Goal: Find specific page/section

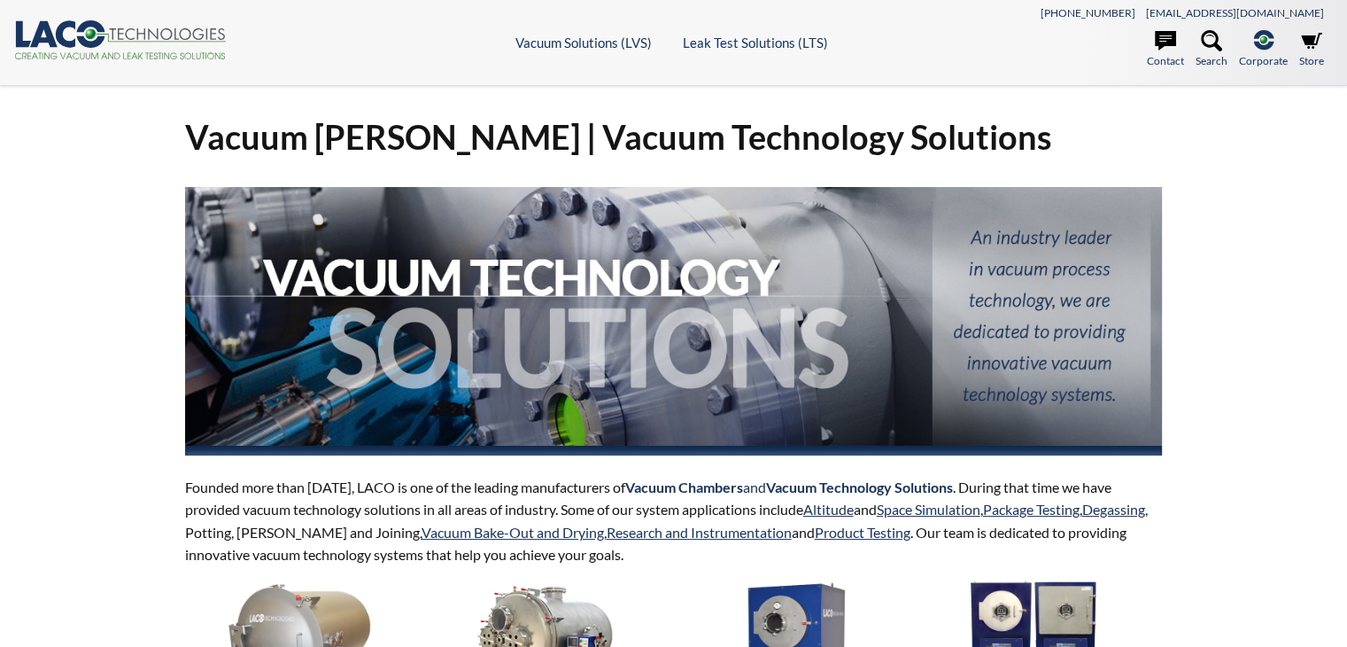
select select "Language Translate Widget"
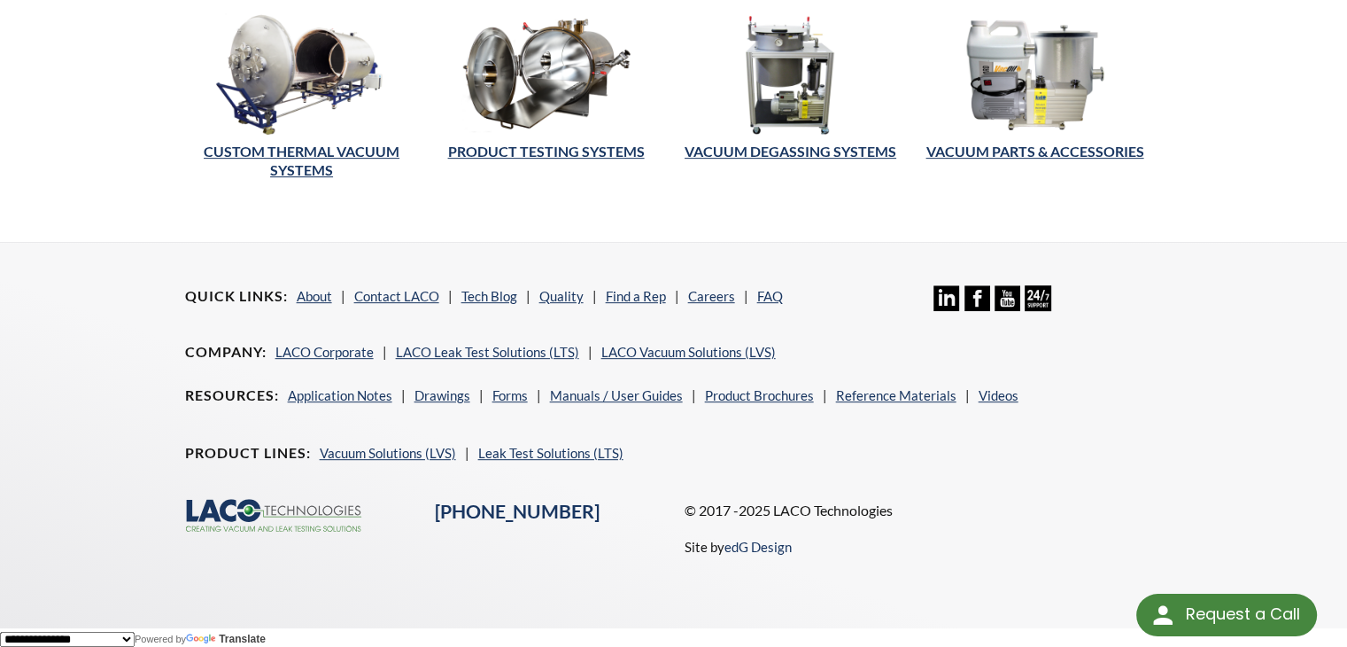
scroll to position [457, 0]
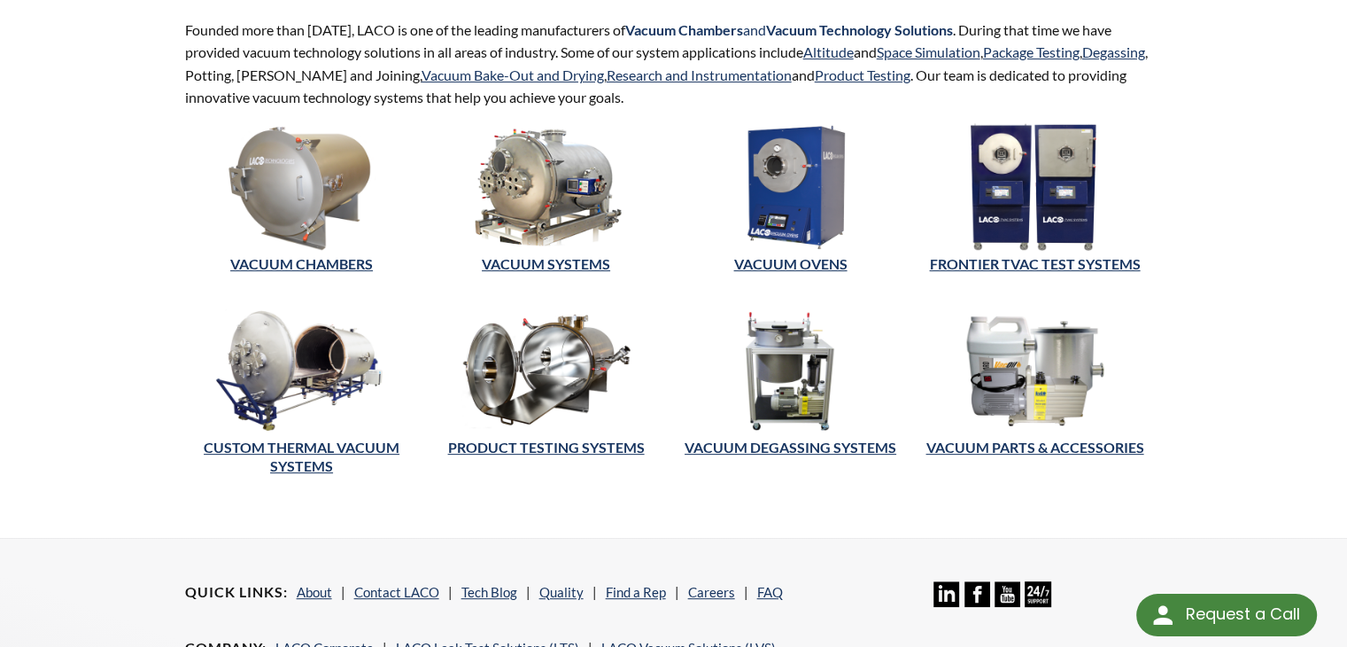
click at [814, 232] on img at bounding box center [790, 187] width 234 height 128
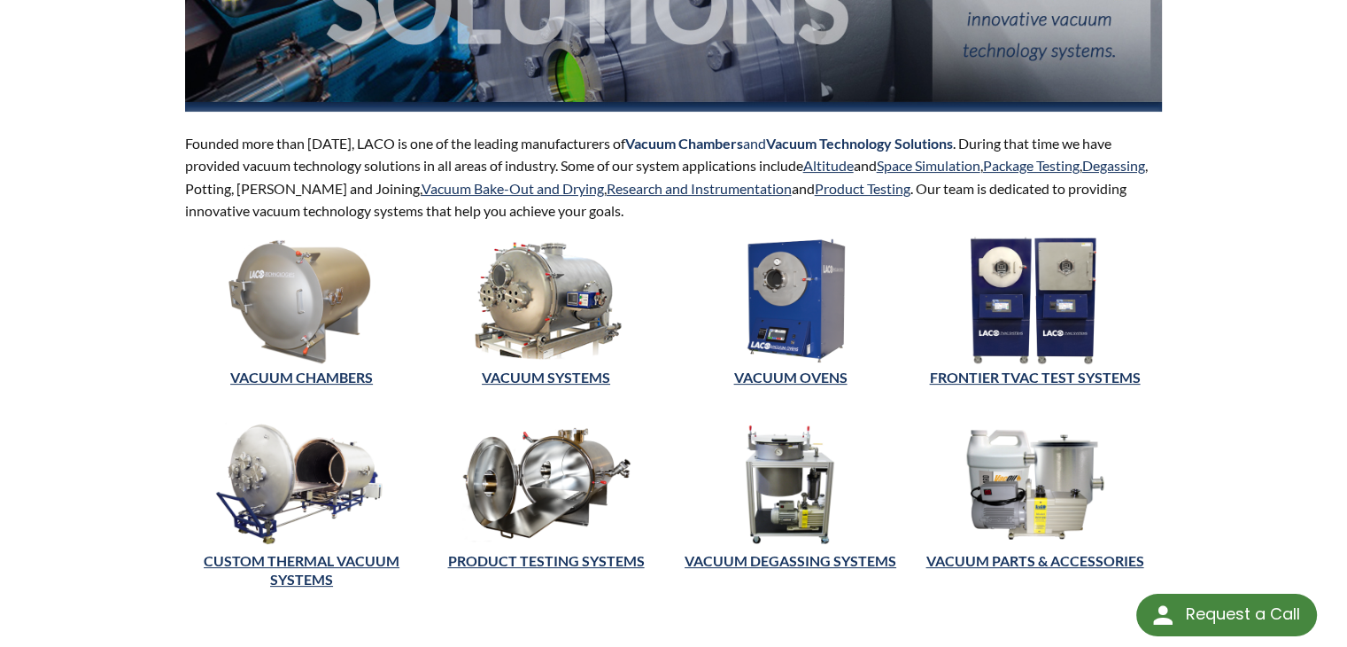
scroll to position [310, 0]
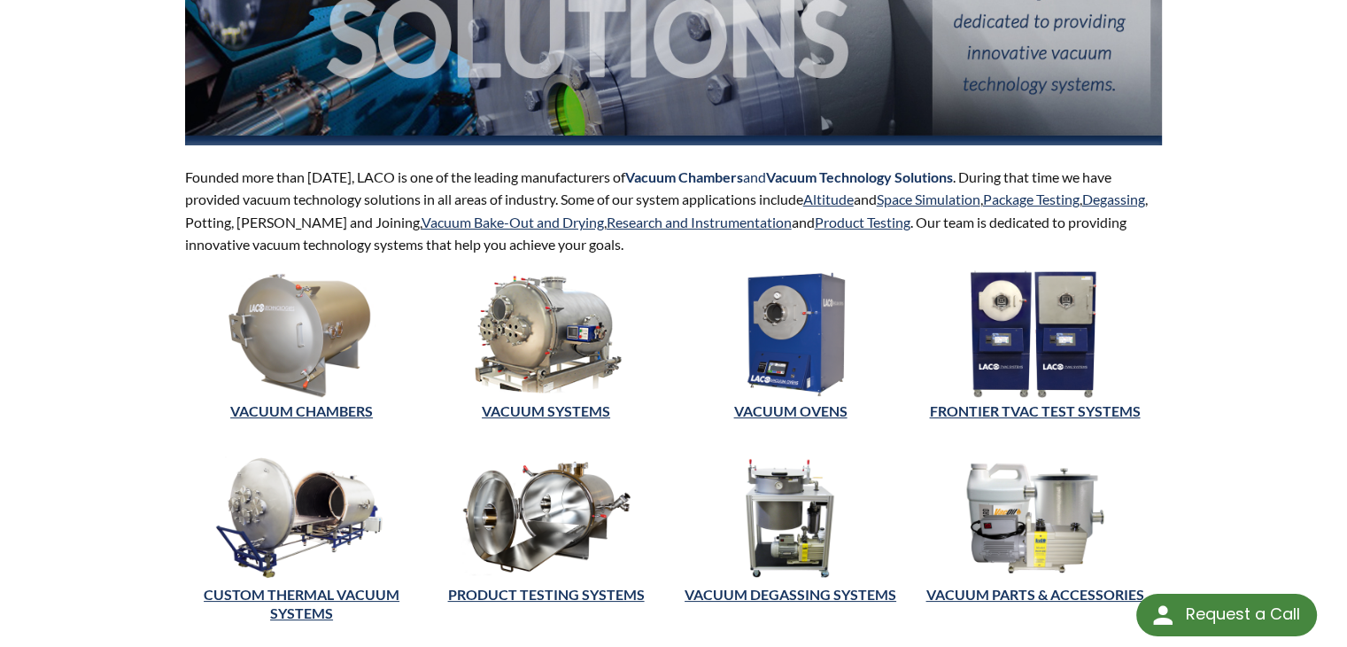
click at [546, 382] on img at bounding box center [547, 334] width 234 height 128
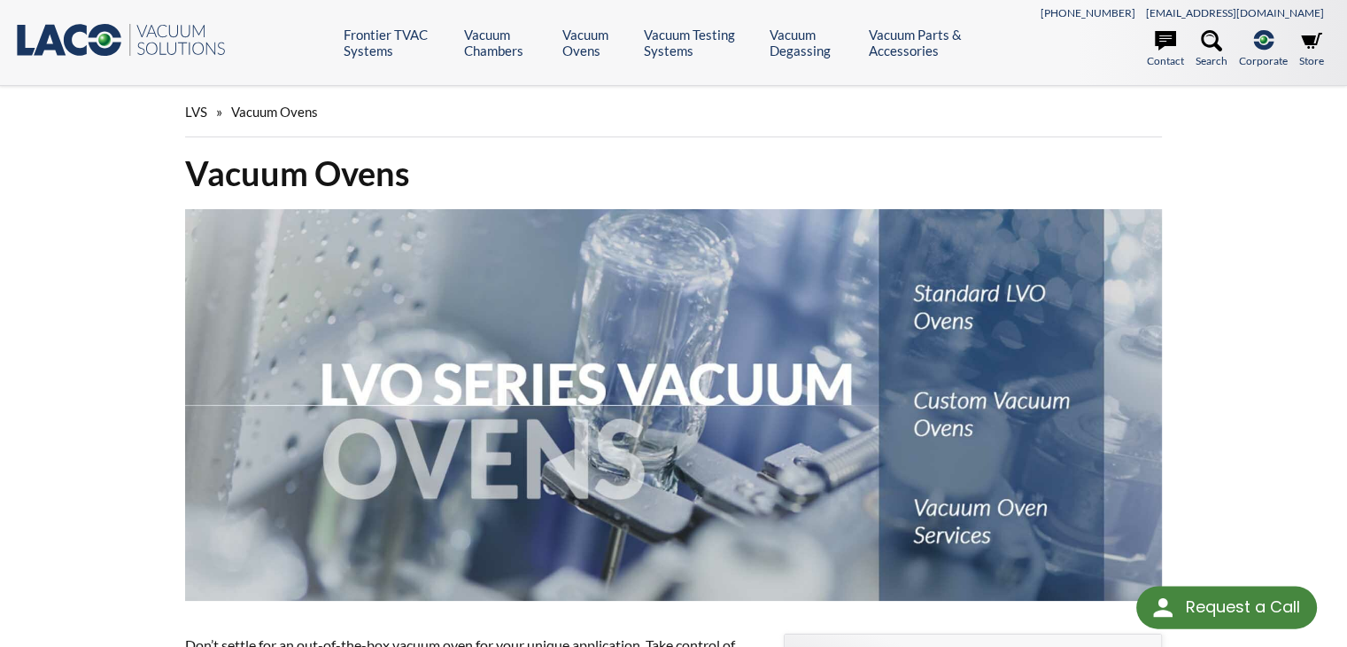
select select "Language Translate Widget"
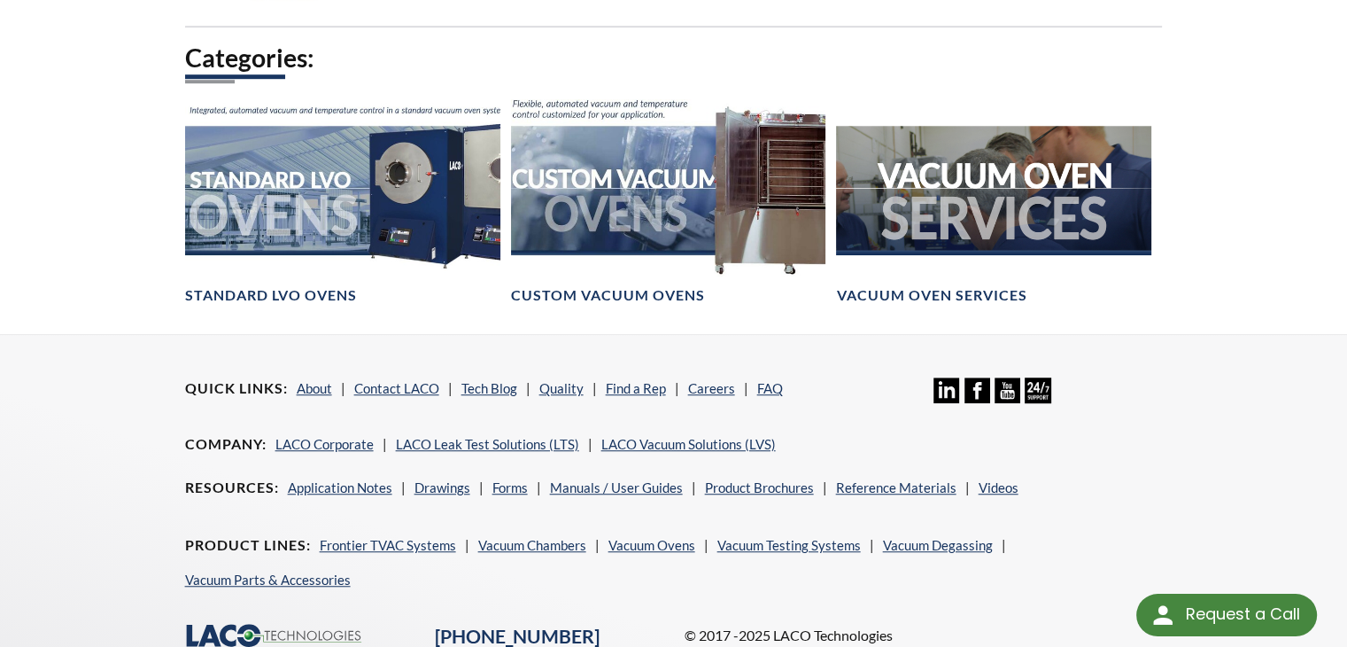
scroll to position [1314, 0]
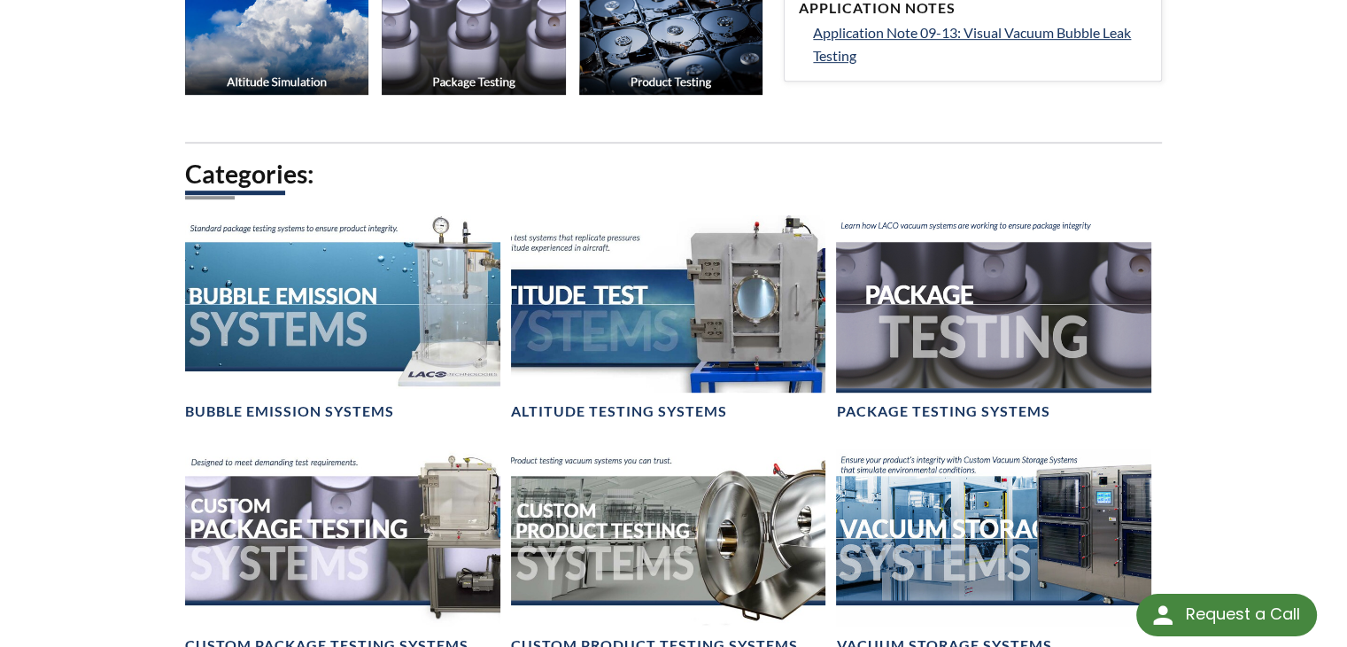
scroll to position [1033, 0]
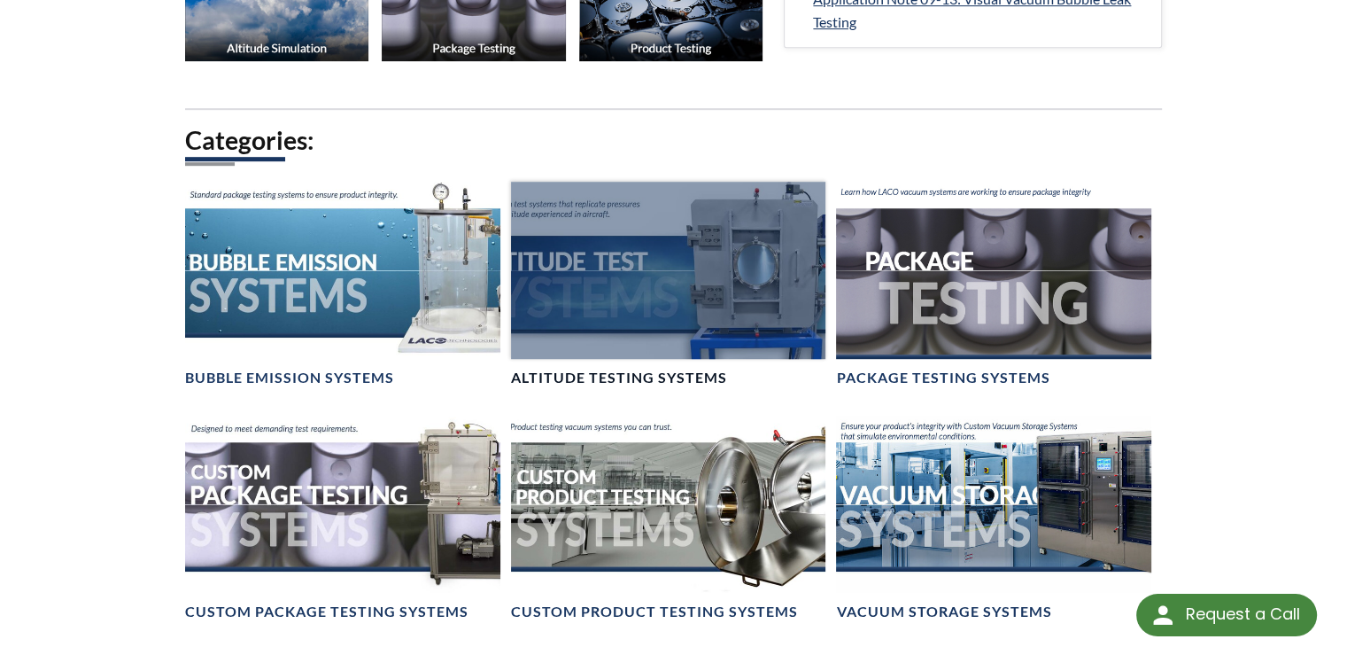
click at [694, 302] on div at bounding box center [668, 270] width 315 height 177
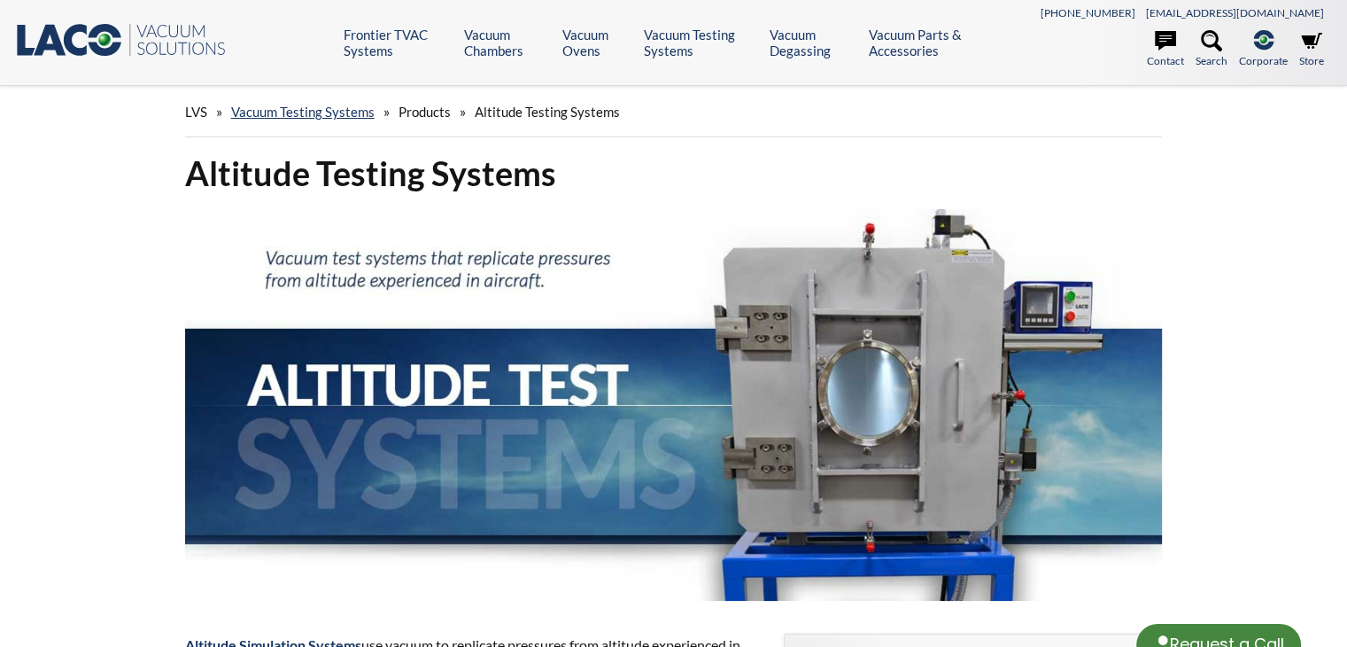
select select "Language Translate Widget"
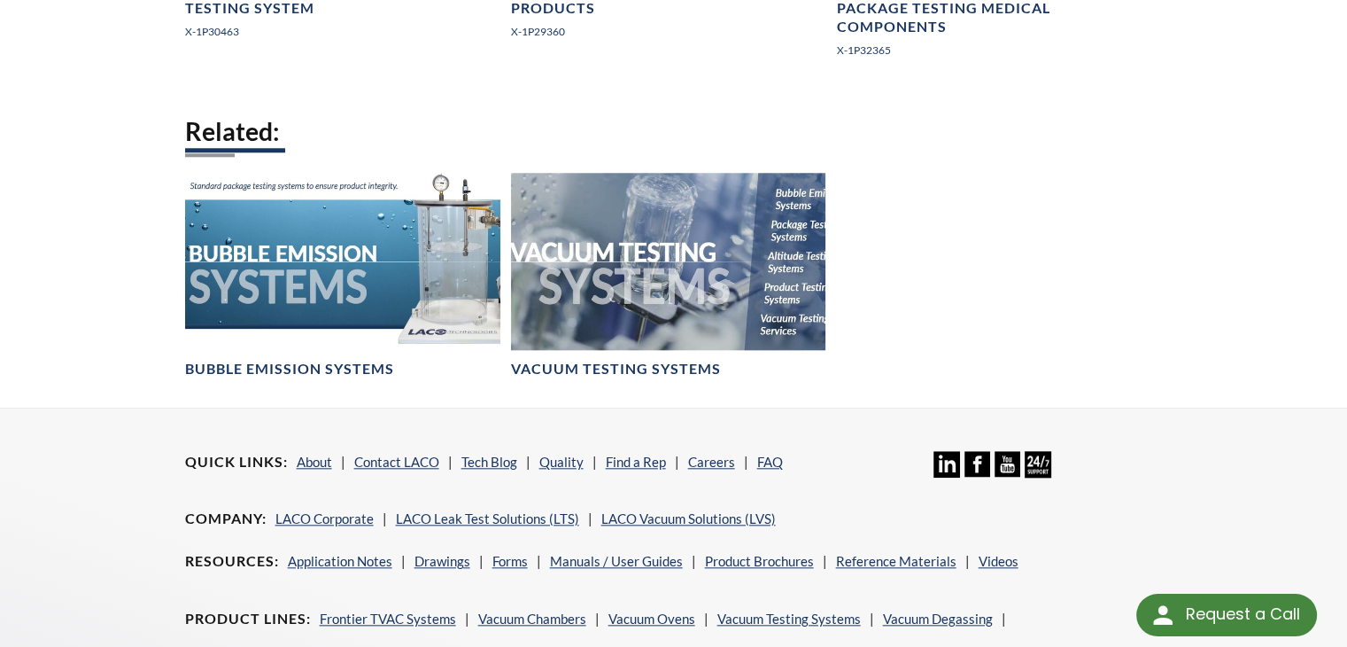
scroll to position [1772, 0]
